Goal: Information Seeking & Learning: Learn about a topic

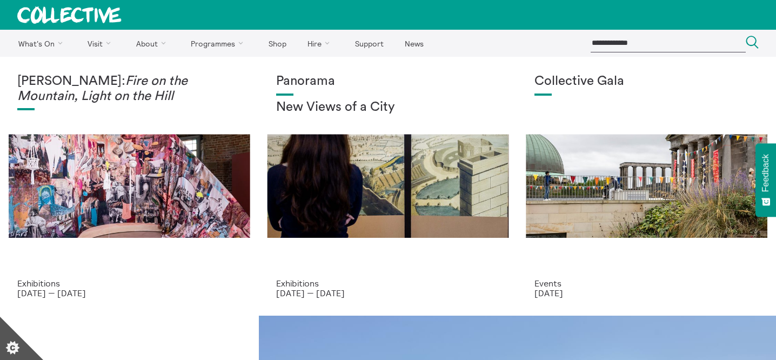
click at [648, 51] on input "search" at bounding box center [667, 43] width 155 height 18
type input "**********"
click at [746, 36] on button "Search Close" at bounding box center [752, 43] width 13 height 15
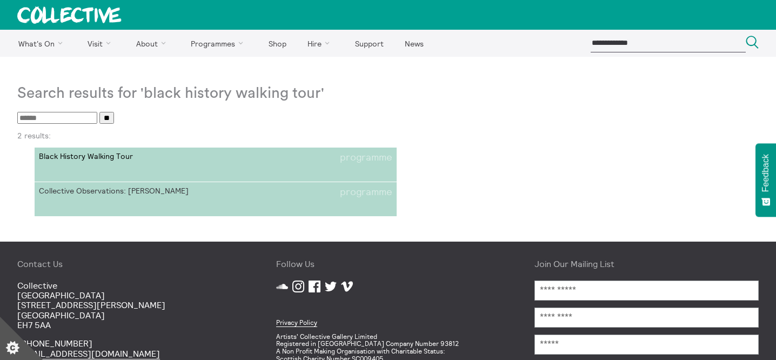
click at [232, 154] on li "Black History Walking Tour programme" at bounding box center [215, 157] width 353 height 11
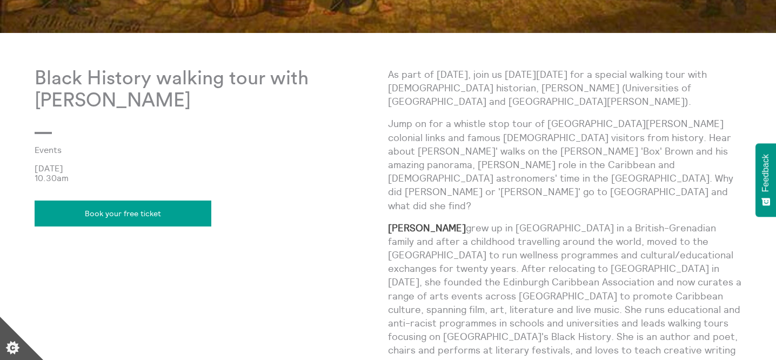
scroll to position [546, 0]
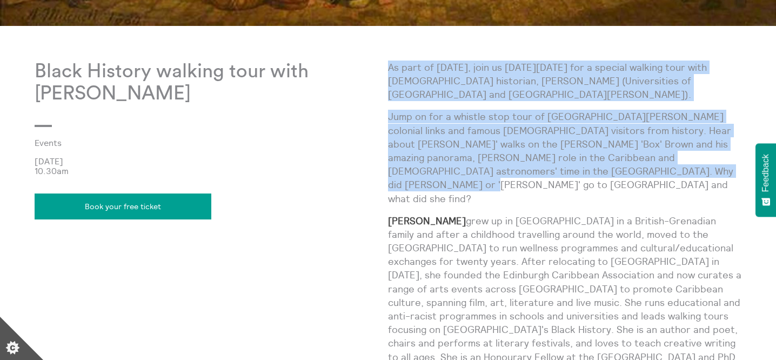
drag, startPoint x: 609, startPoint y: 169, endPoint x: 389, endPoint y: 70, distance: 241.1
click at [389, 70] on div "As part of [DATE], join us [DATE][DATE] for a special walking tour with [DEMOGR…" at bounding box center [564, 223] width 353 height 325
copy div "As part of [DATE], join us [DATE][DATE] for a special walking tour with [DEMOGR…"
click at [292, 204] on div "Black History walking tour with [PERSON_NAME] Events [DATE] 10.30am Book your f…" at bounding box center [211, 241] width 353 height 361
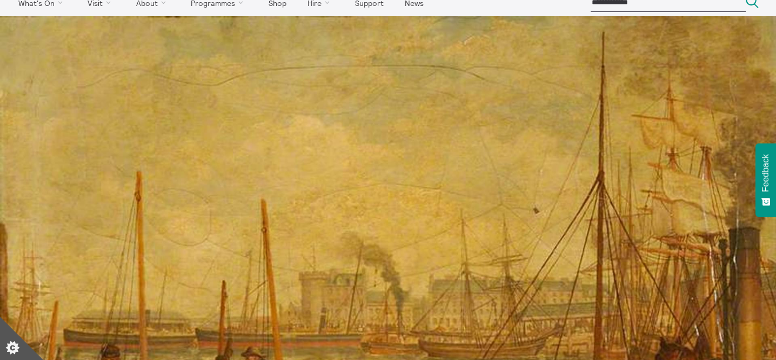
scroll to position [0, 0]
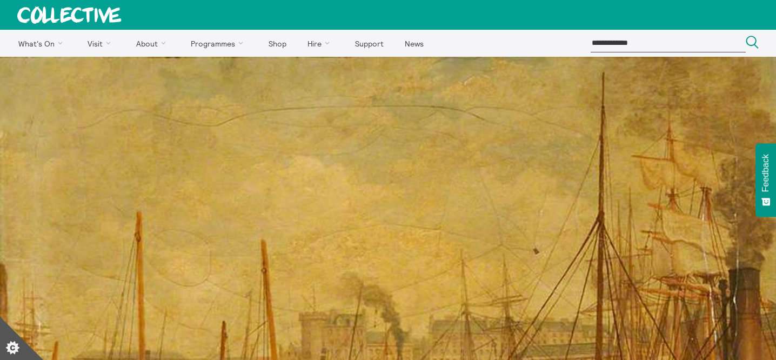
click at [74, 6] on link at bounding box center [69, 15] width 139 height 30
